Goal: Information Seeking & Learning: Learn about a topic

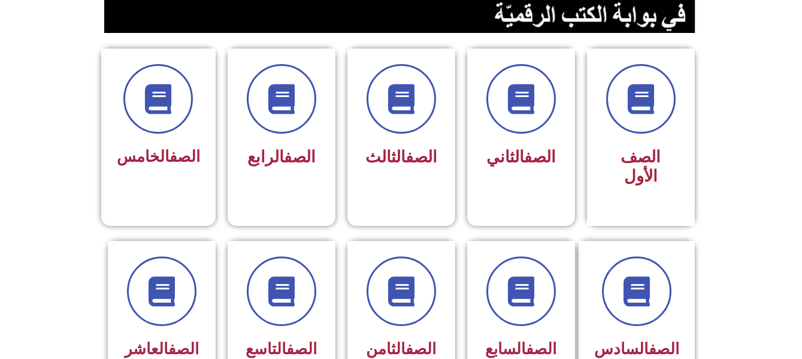
scroll to position [283, 0]
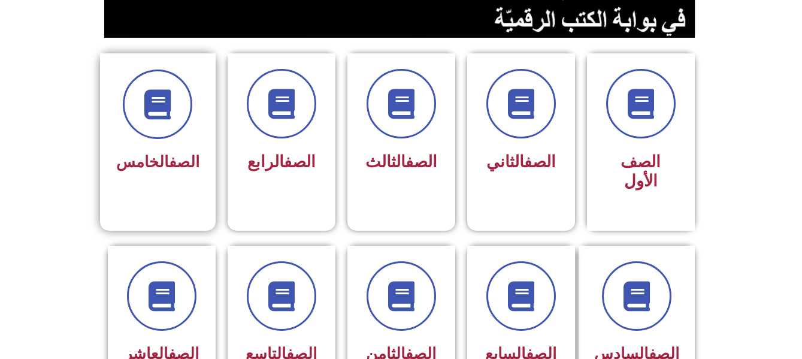
click at [169, 165] on link "الصف" at bounding box center [184, 162] width 31 height 18
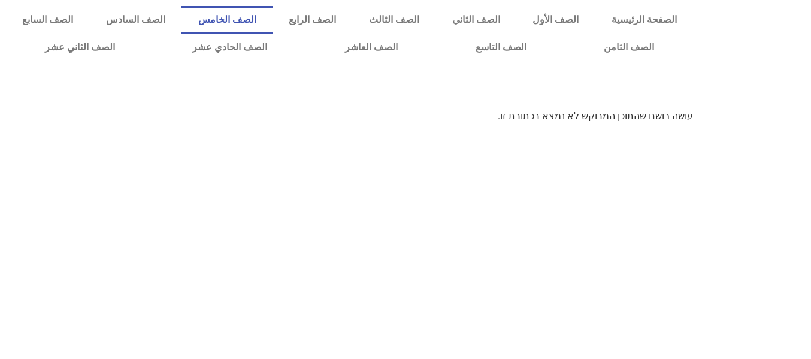
click at [273, 22] on link "الصف الخامس" at bounding box center [227, 20] width 91 height 28
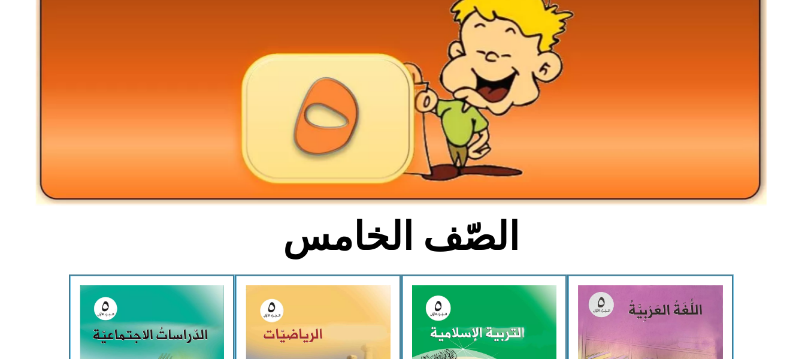
scroll to position [187, 0]
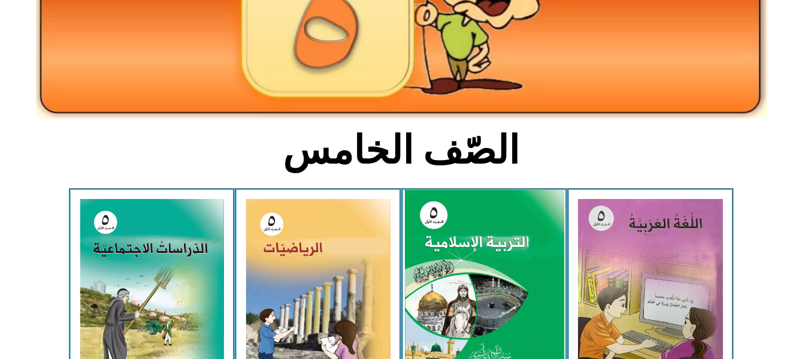
click at [481, 228] on img at bounding box center [483, 289] width 159 height 198
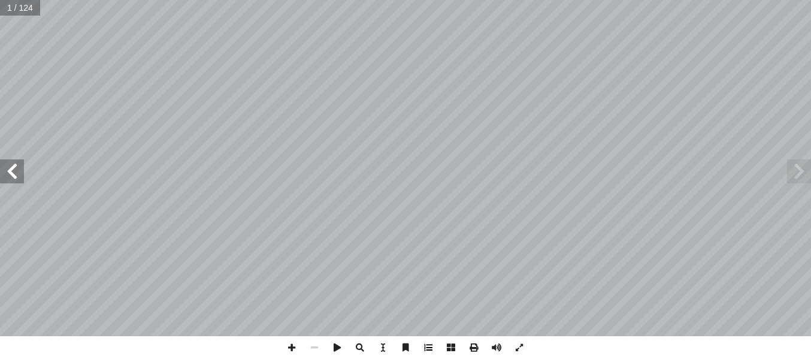
click at [426, 347] on span at bounding box center [428, 347] width 23 height 23
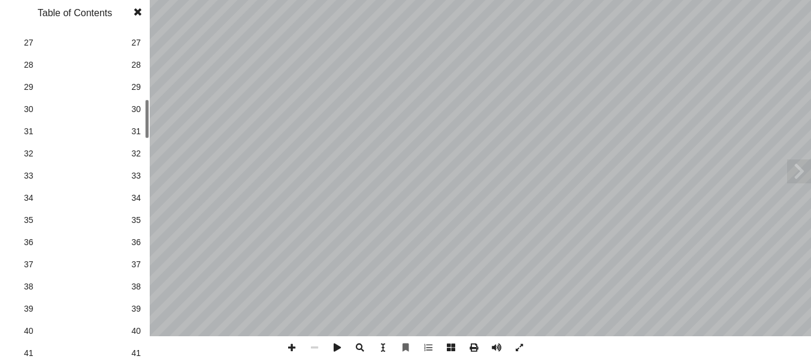
click at [148, 120] on div at bounding box center [147, 118] width 4 height 39
click at [128, 265] on link "37 37" at bounding box center [73, 264] width 135 height 22
click at [137, 5] on span at bounding box center [138, 12] width 22 height 24
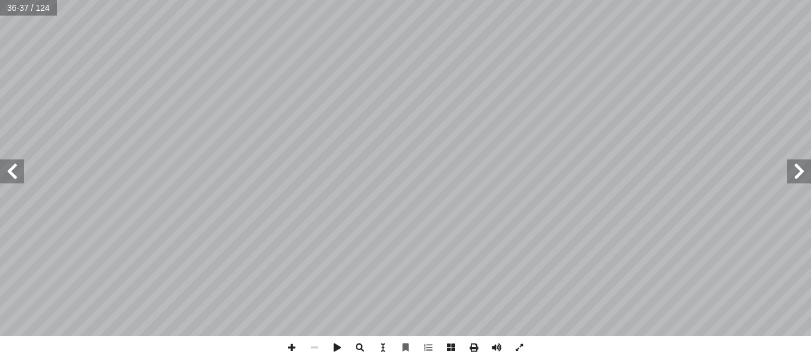
click at [16, 175] on span at bounding box center [12, 171] width 24 height 24
click at [285, 343] on span at bounding box center [291, 347] width 23 height 23
click at [20, 173] on span at bounding box center [12, 171] width 24 height 24
